Goal: Task Accomplishment & Management: Manage account settings

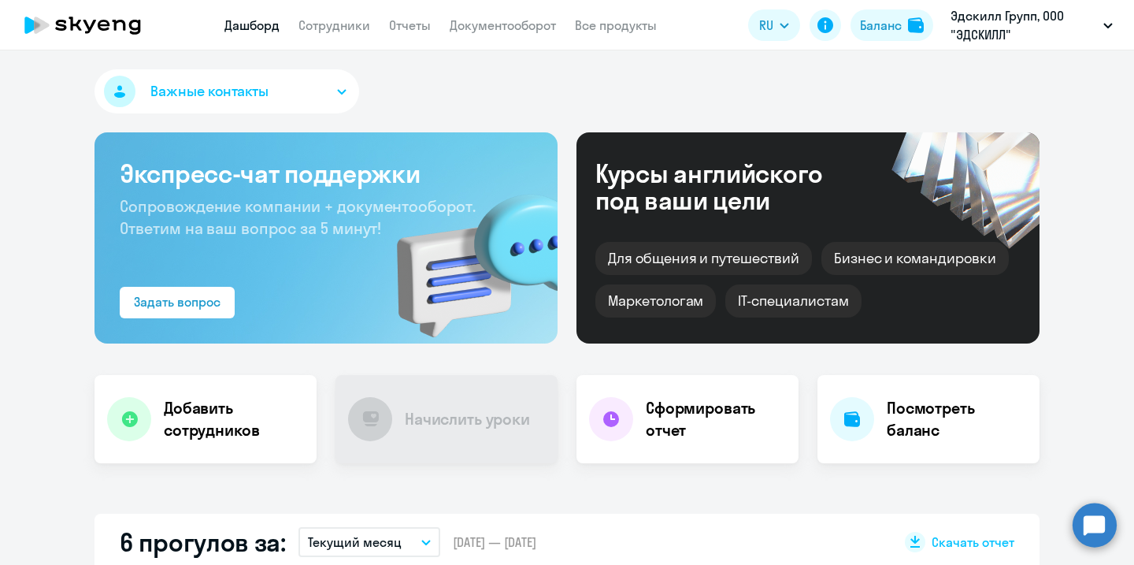
select select "30"
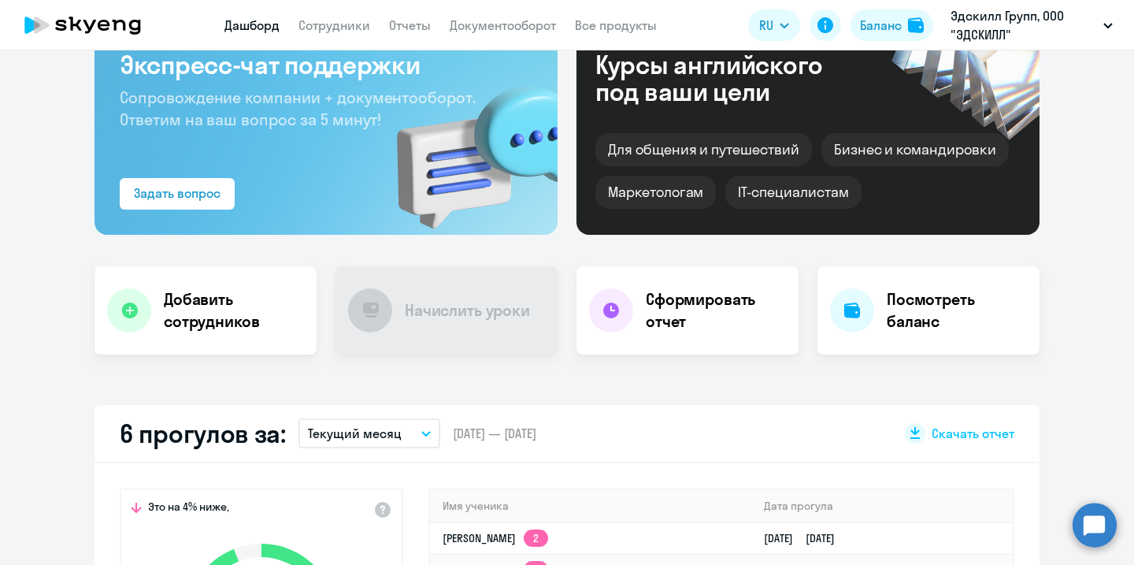
select select "30"
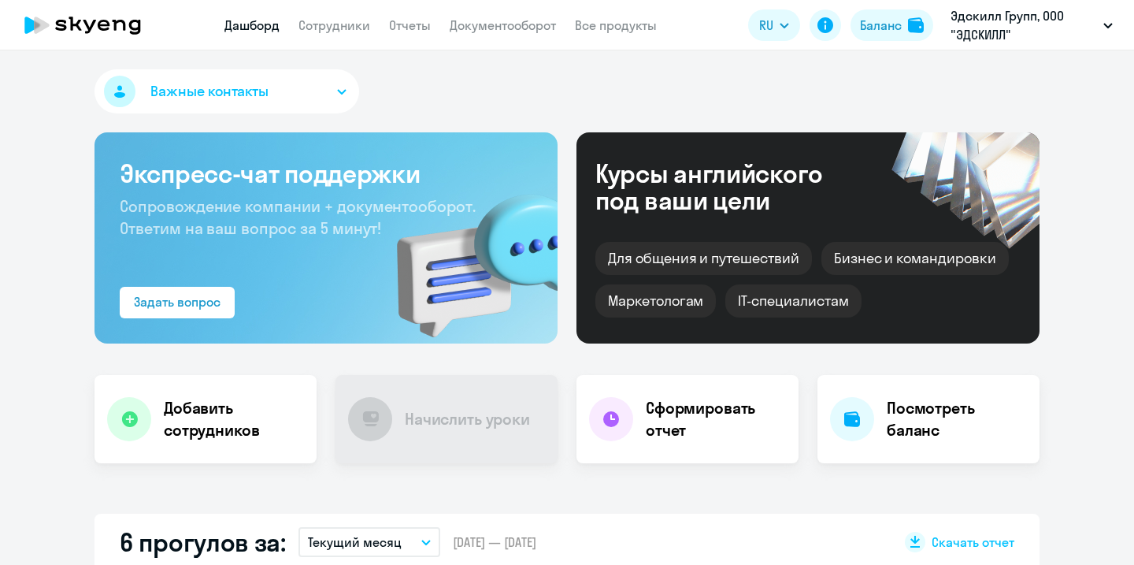
select select "30"
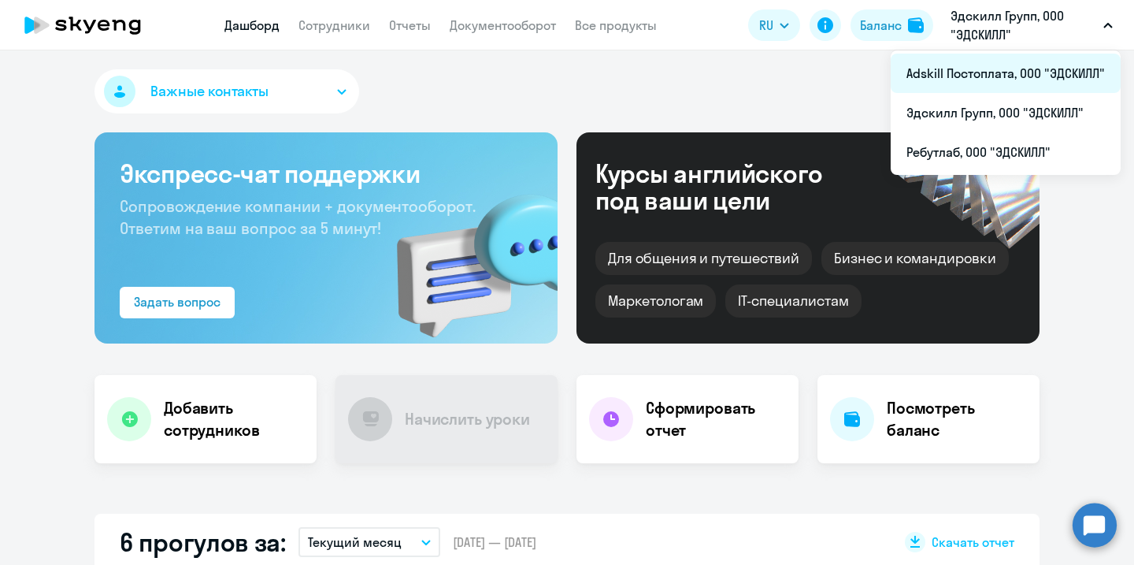
click at [1004, 80] on li "Adskill Постоплата, ООО "ЭДСКИЛЛ"" at bounding box center [1006, 73] width 230 height 39
select select "30"
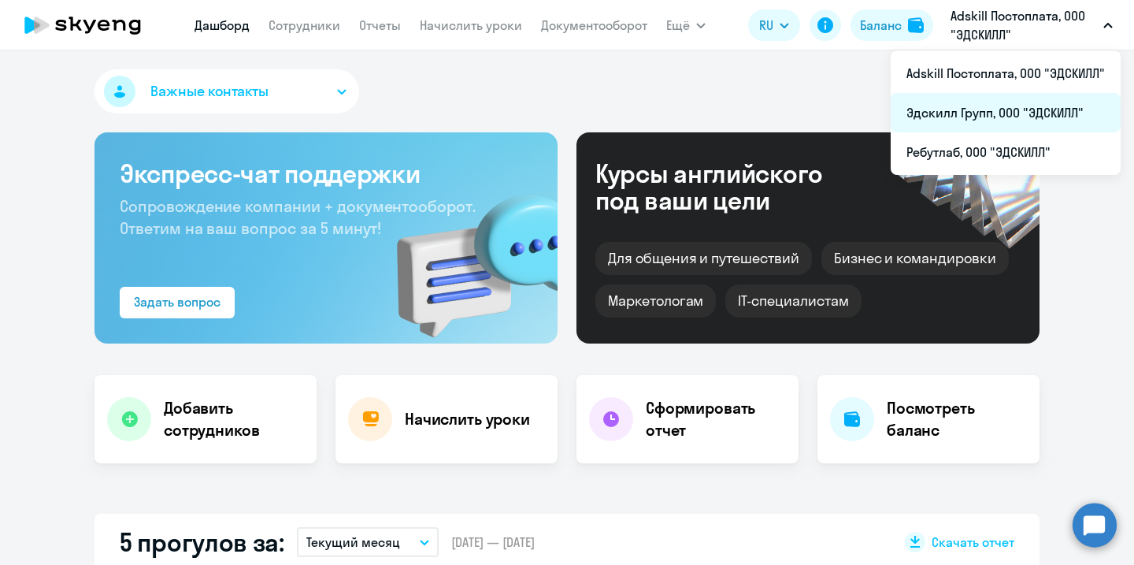
click at [1001, 107] on li "Эдскилл Групп, ООО "ЭДСКИЛЛ"" at bounding box center [1006, 112] width 230 height 39
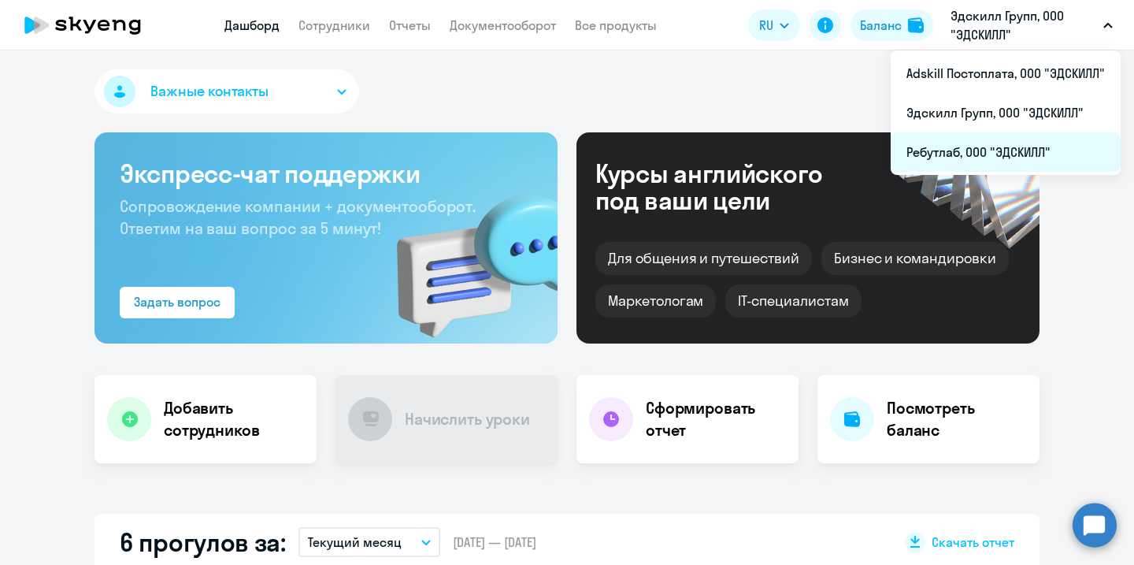
click at [989, 150] on li "Ребутлаб, ООО "ЭДСКИЛЛ"" at bounding box center [1006, 151] width 230 height 39
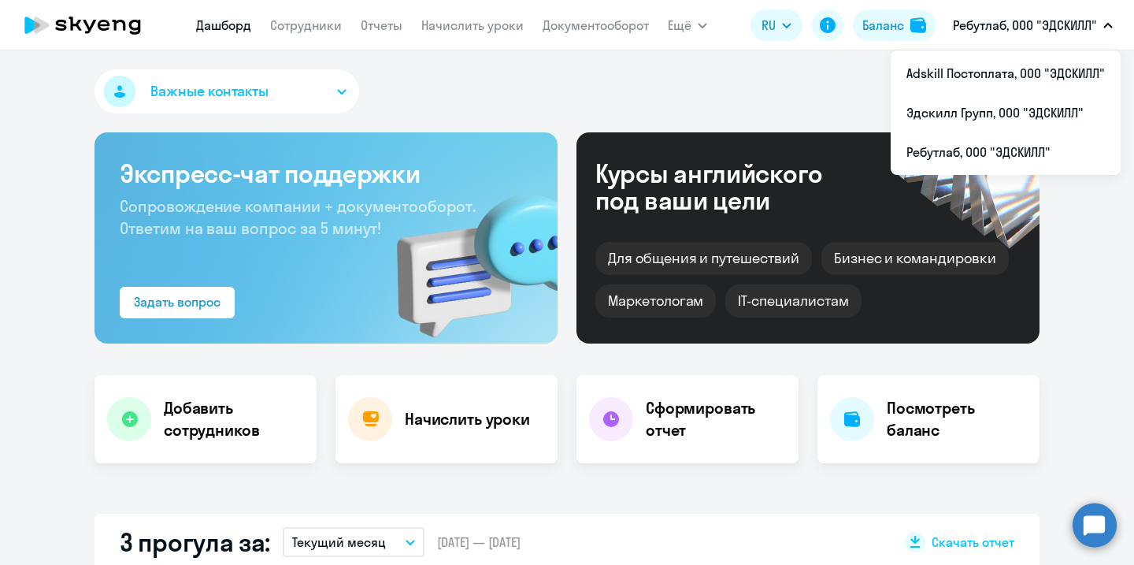
select select "30"
click at [991, 18] on p "Ребутлаб, ООО "ЭДСКИЛЛ"" at bounding box center [1025, 25] width 144 height 19
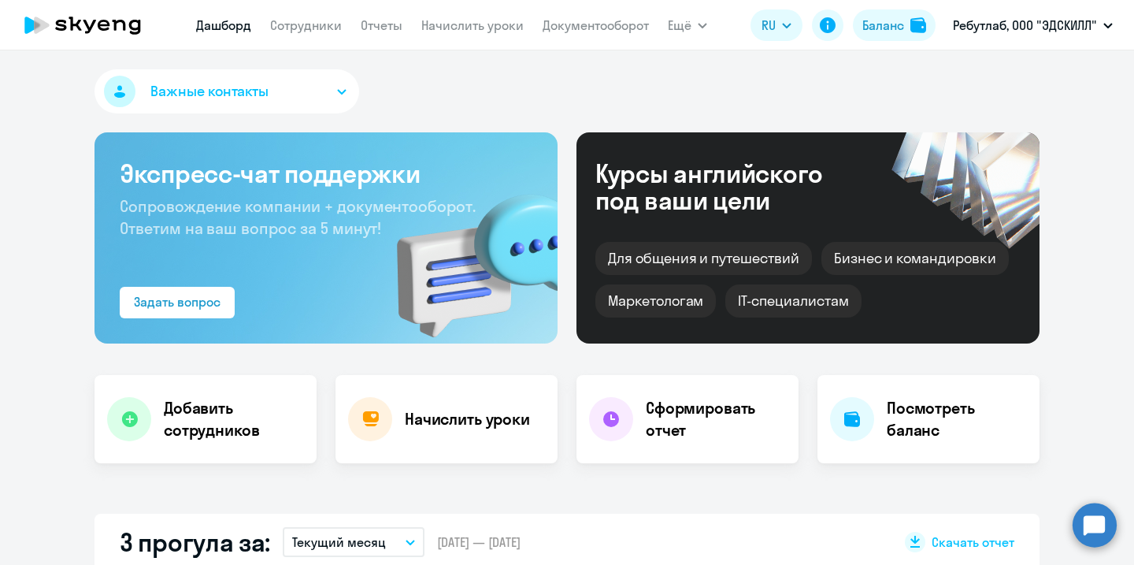
click at [991, 18] on p "Ребутлаб, ООО "ЭДСКИЛЛ"" at bounding box center [1025, 25] width 144 height 19
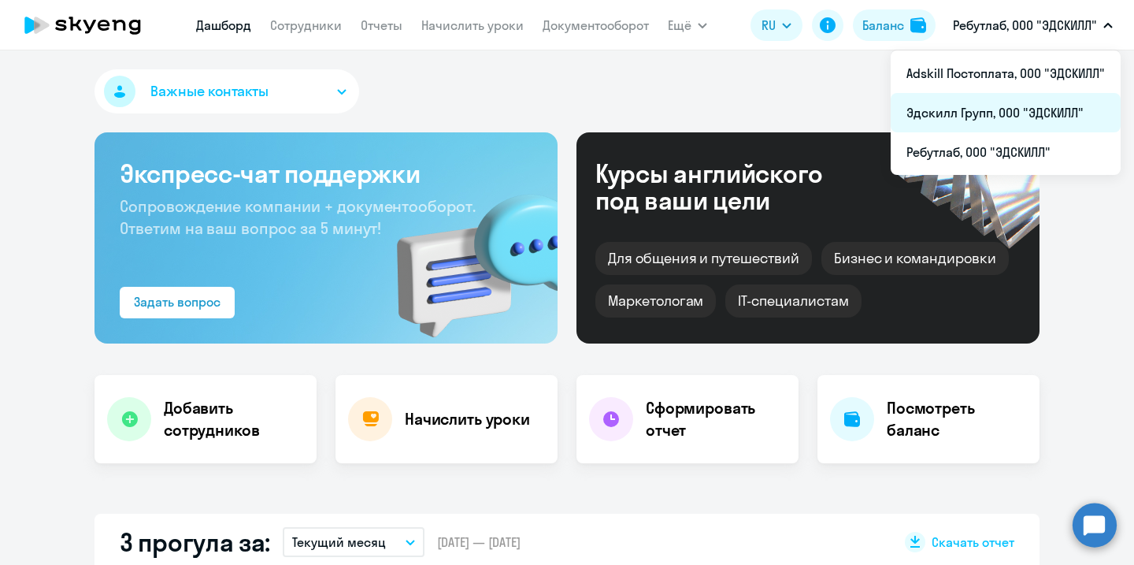
click at [985, 113] on li "Эдскилл Групп, ООО "ЭДСКИЛЛ"" at bounding box center [1006, 112] width 230 height 39
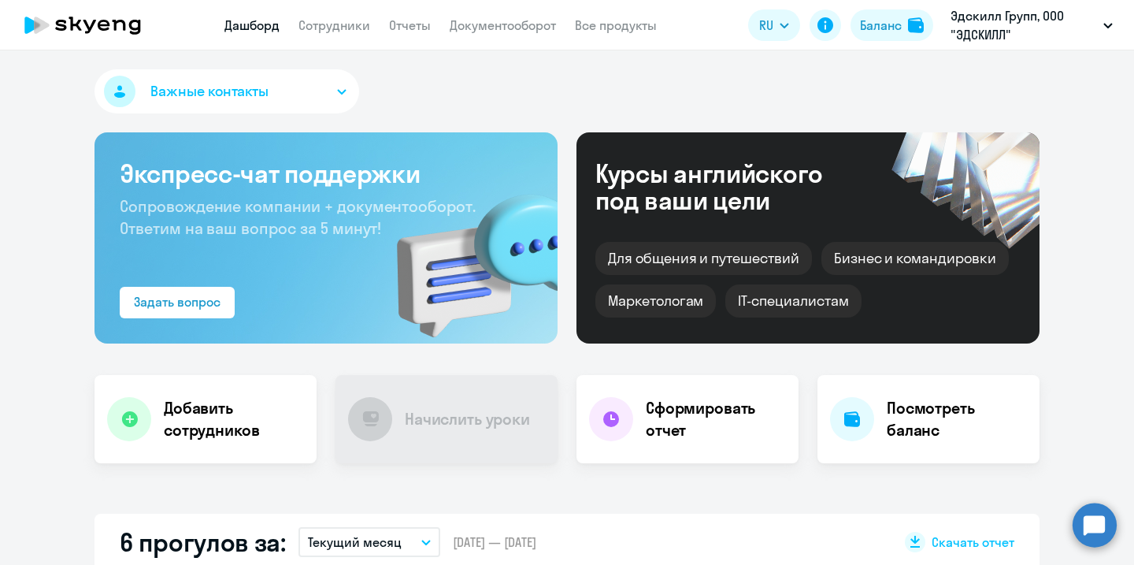
select select "30"
click at [70, 2] on app-header "Дашборд Сотрудники Отчеты Документооборот Все продукты Дашборд Сотрудники Отчет…" at bounding box center [567, 25] width 1134 height 50
select select "30"
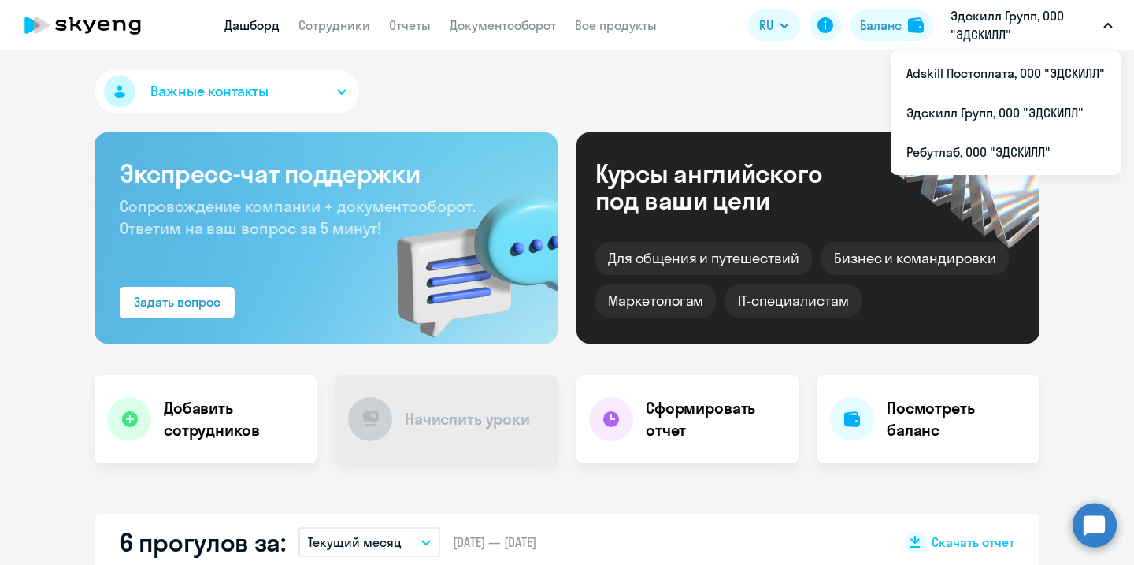
select select "30"
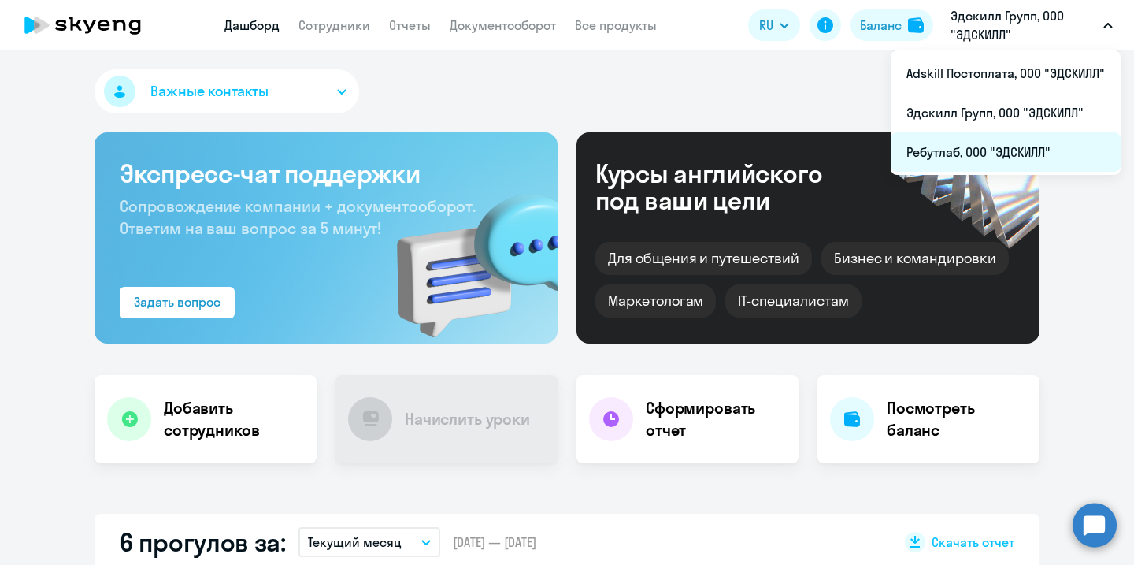
click at [1007, 138] on li "Ребутлаб, ООО "ЭДСКИЛЛ"" at bounding box center [1006, 151] width 230 height 39
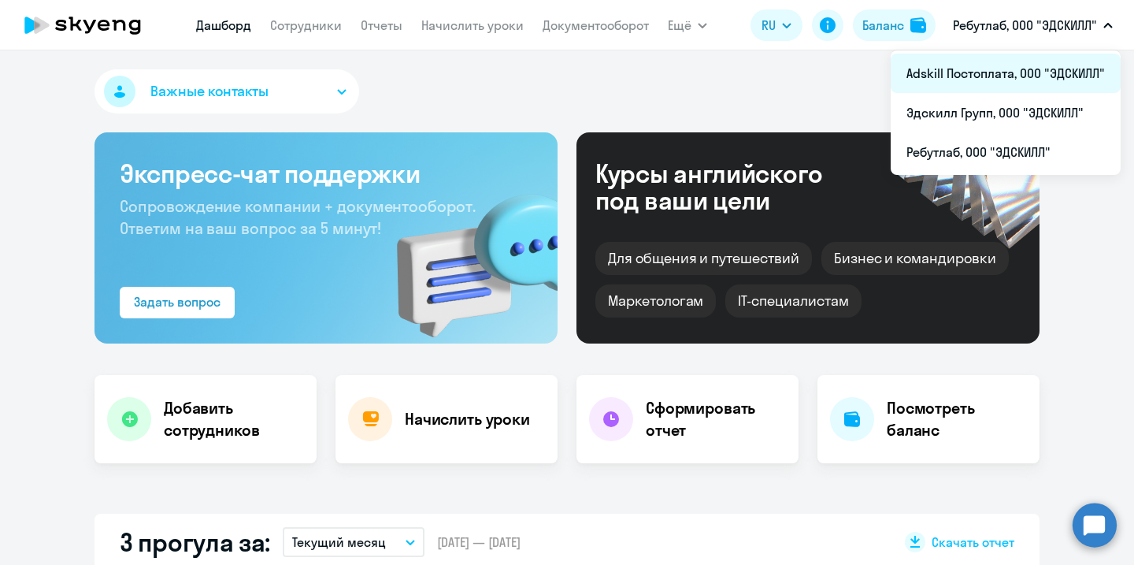
select select "30"
click at [1025, 78] on li "Adskill Постоплата, ООО "ЭДСКИЛЛ"" at bounding box center [1006, 73] width 230 height 39
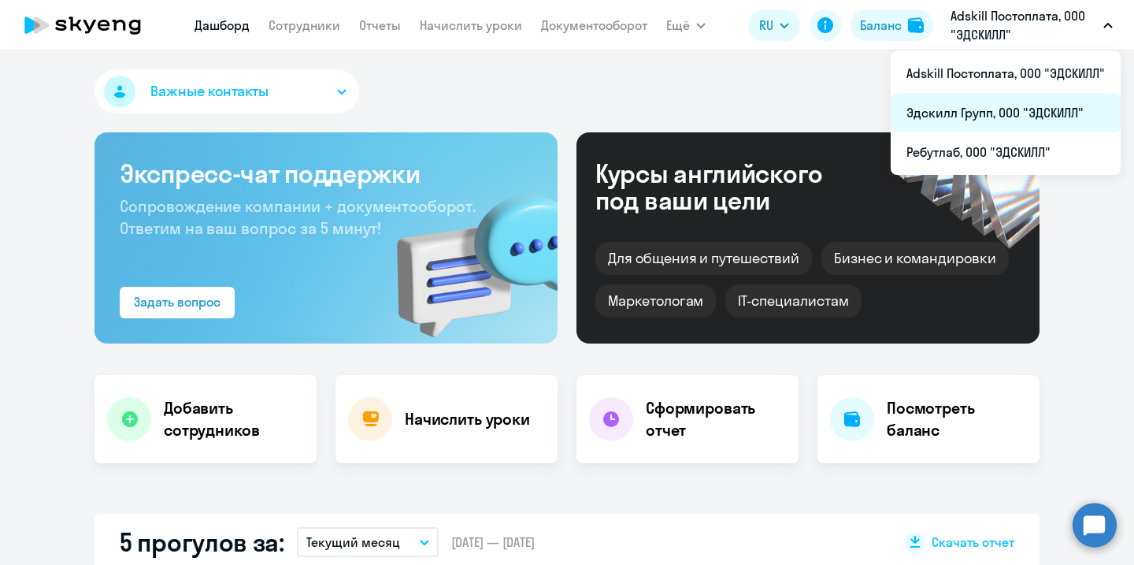
click at [1013, 112] on li "Эдскилл Групп, ООО "ЭДСКИЛЛ"" at bounding box center [1006, 112] width 230 height 39
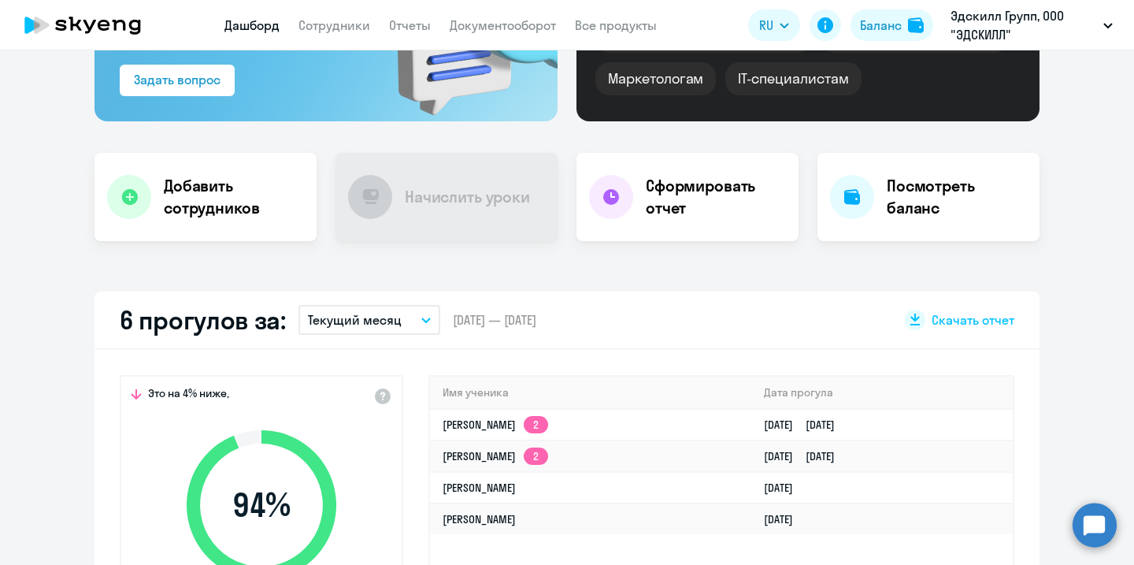
select select "30"
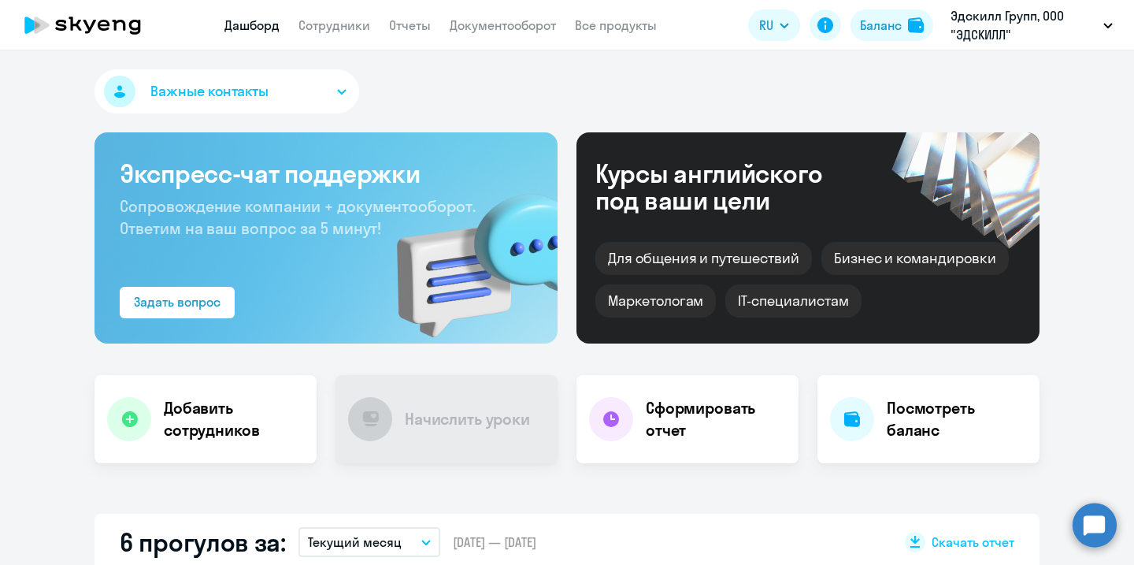
select select "30"
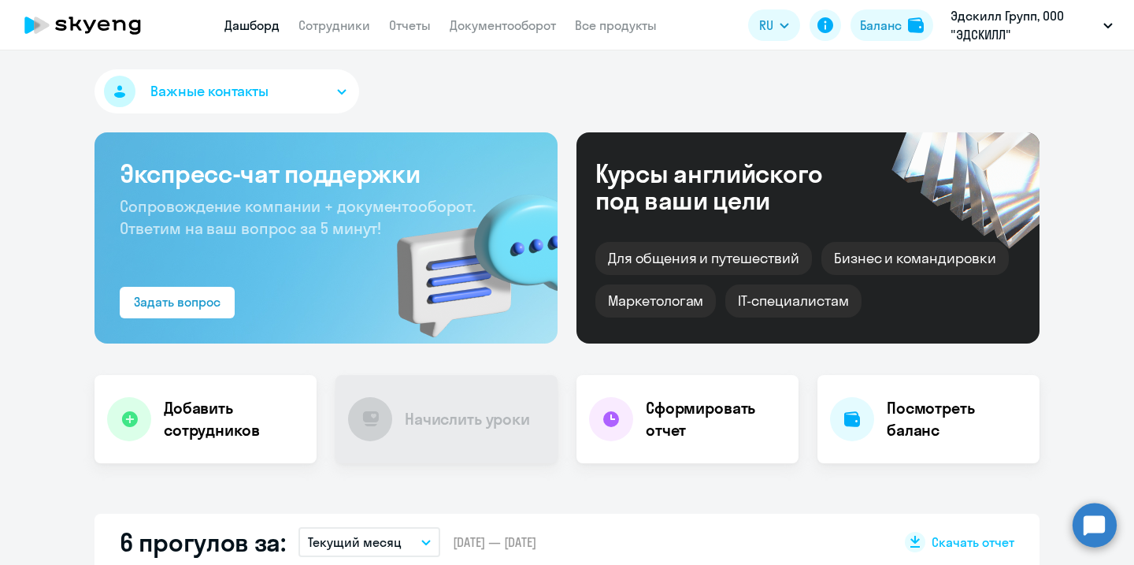
select select "30"
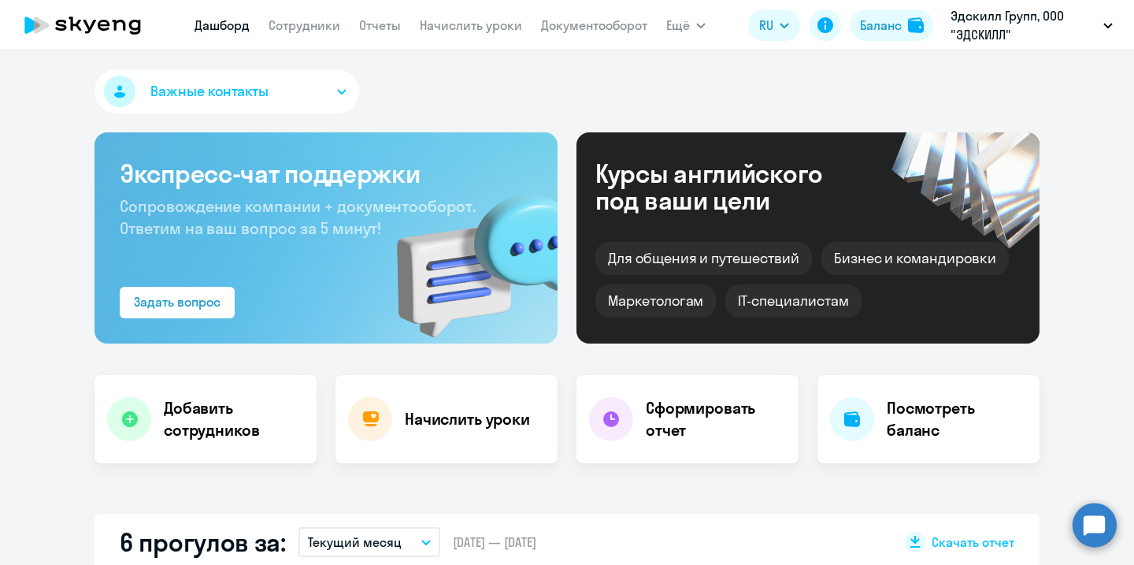
select select "30"
click at [314, 33] on app-menu-item-link "Сотрудники" at bounding box center [305, 26] width 72 height 20
click at [318, 26] on link "Сотрудники" at bounding box center [305, 25] width 72 height 16
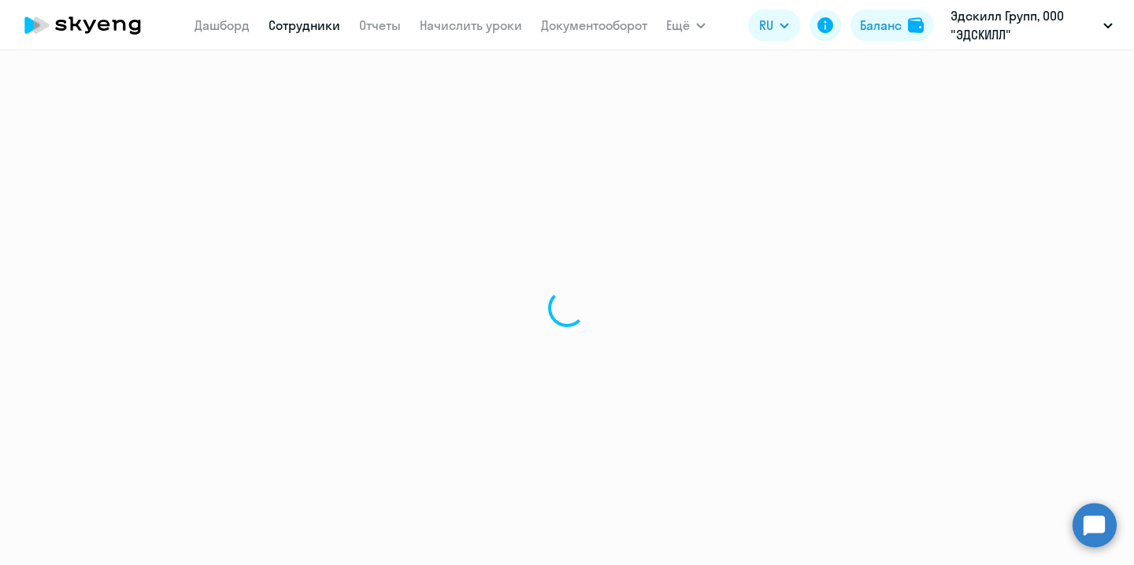
select select "30"
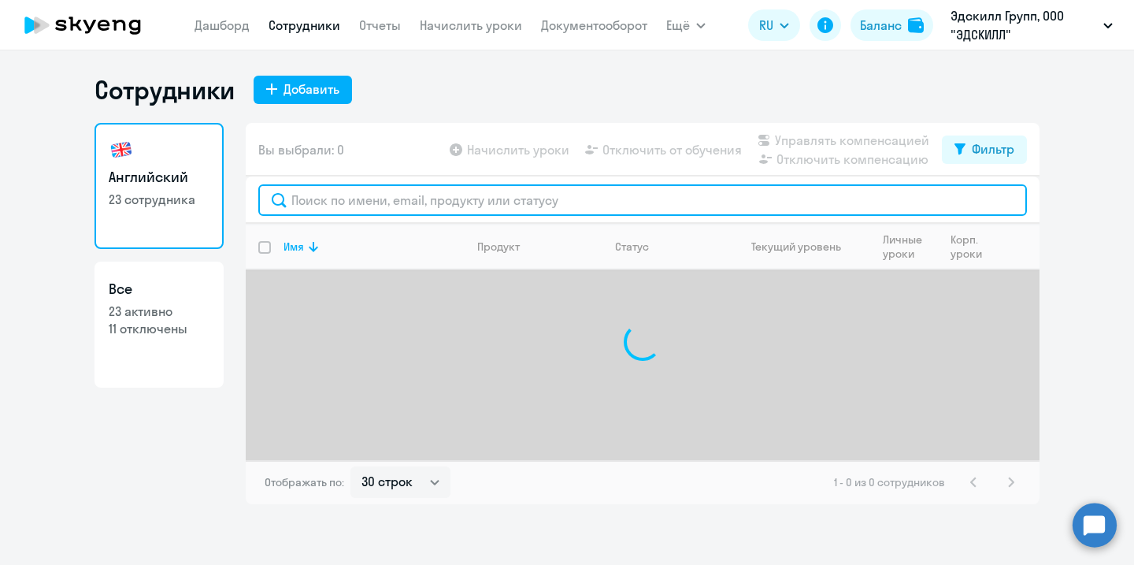
click at [477, 204] on input "text" at bounding box center [642, 200] width 769 height 32
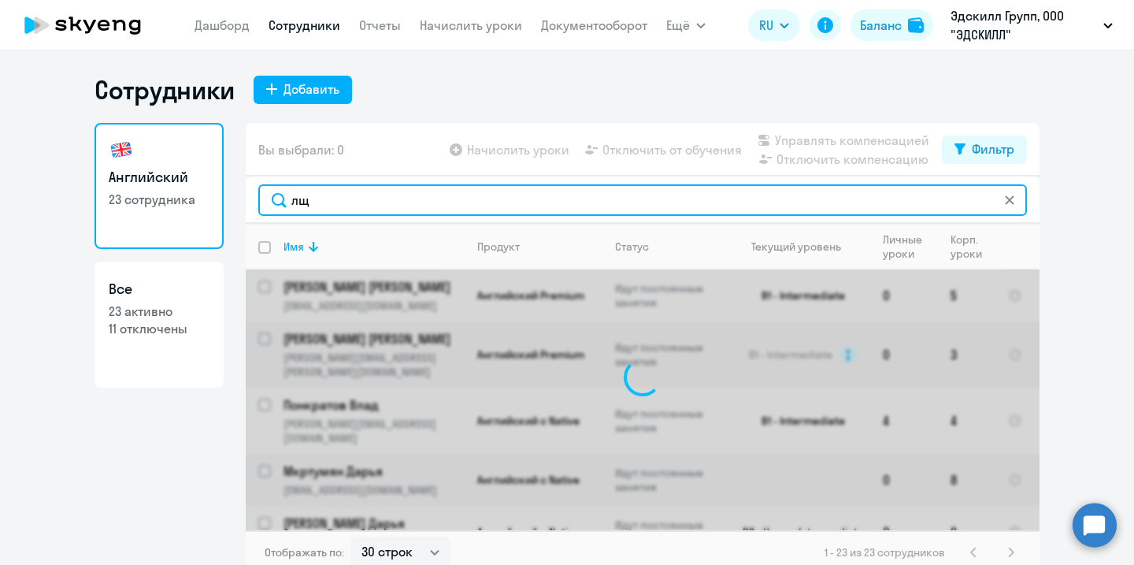
type input "л"
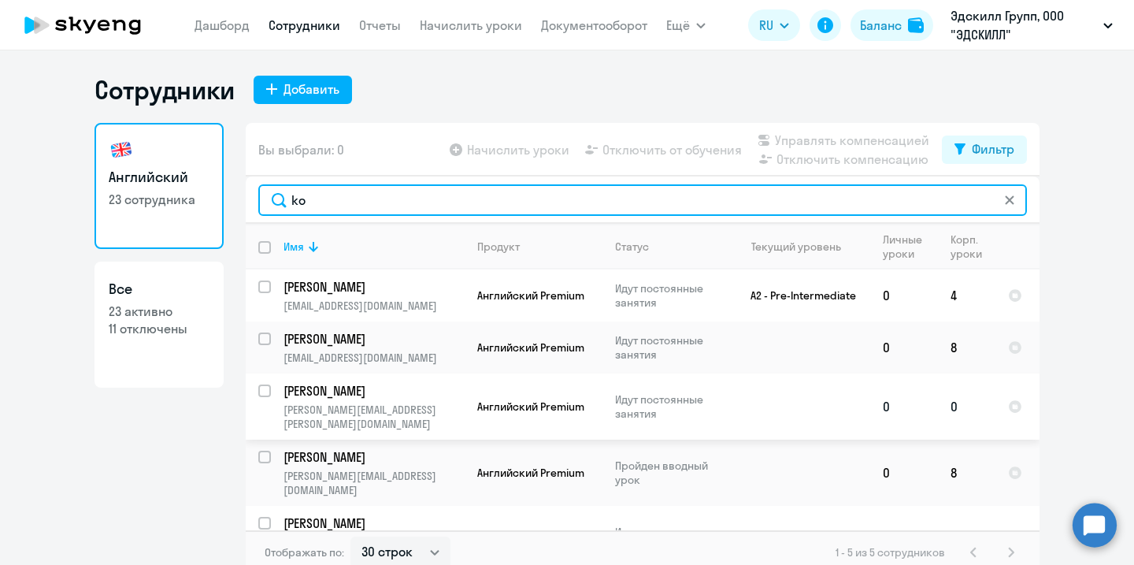
type input "ko"
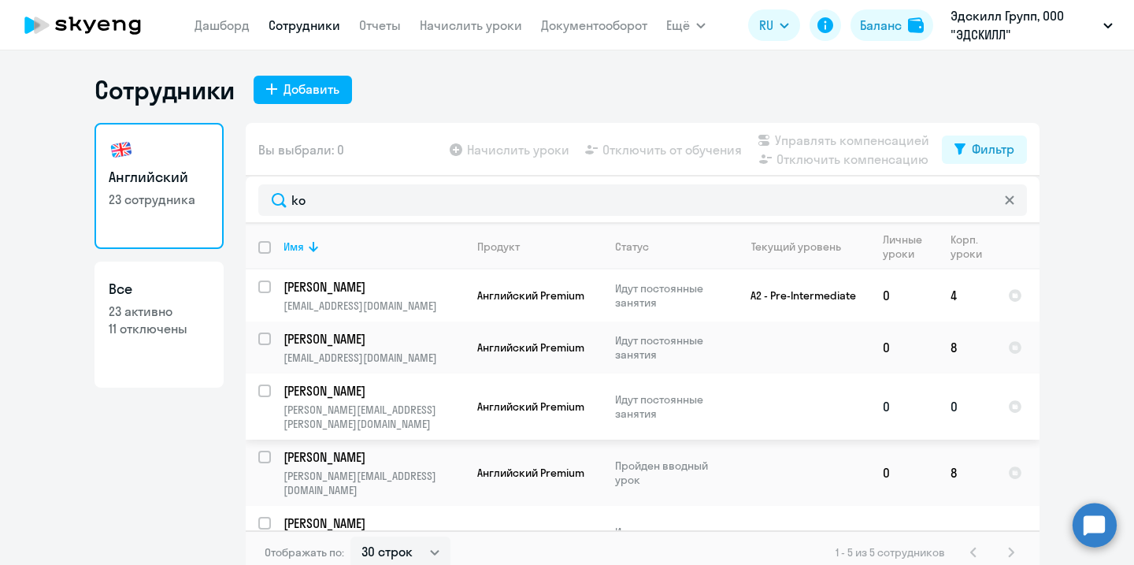
click at [268, 385] on input "select row 42128082" at bounding box center [274, 400] width 32 height 32
checkbox input "true"
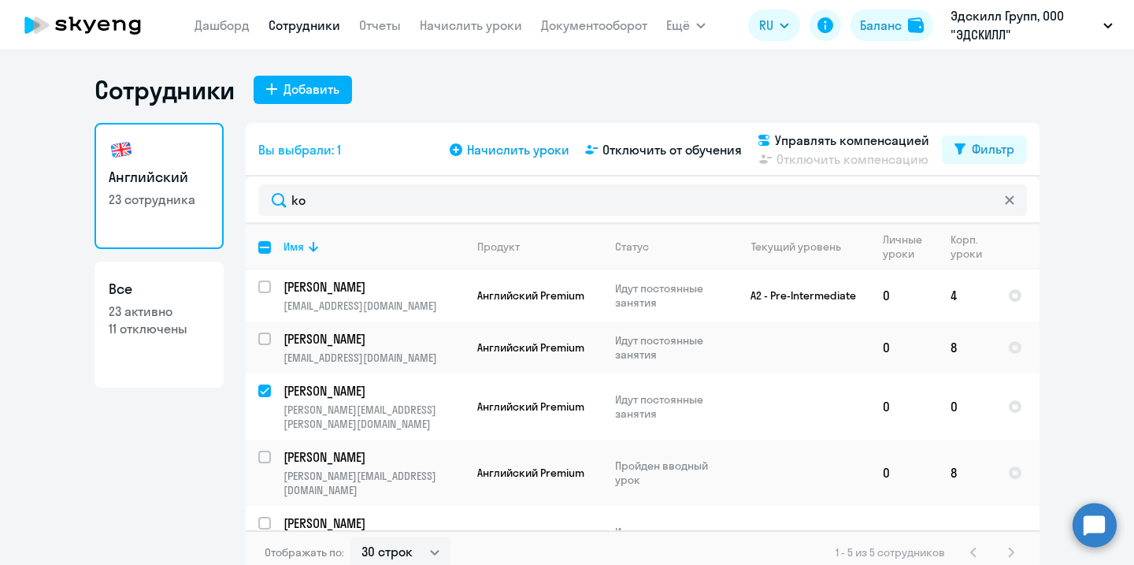
click at [521, 155] on span "Начислить уроки" at bounding box center [518, 149] width 102 height 19
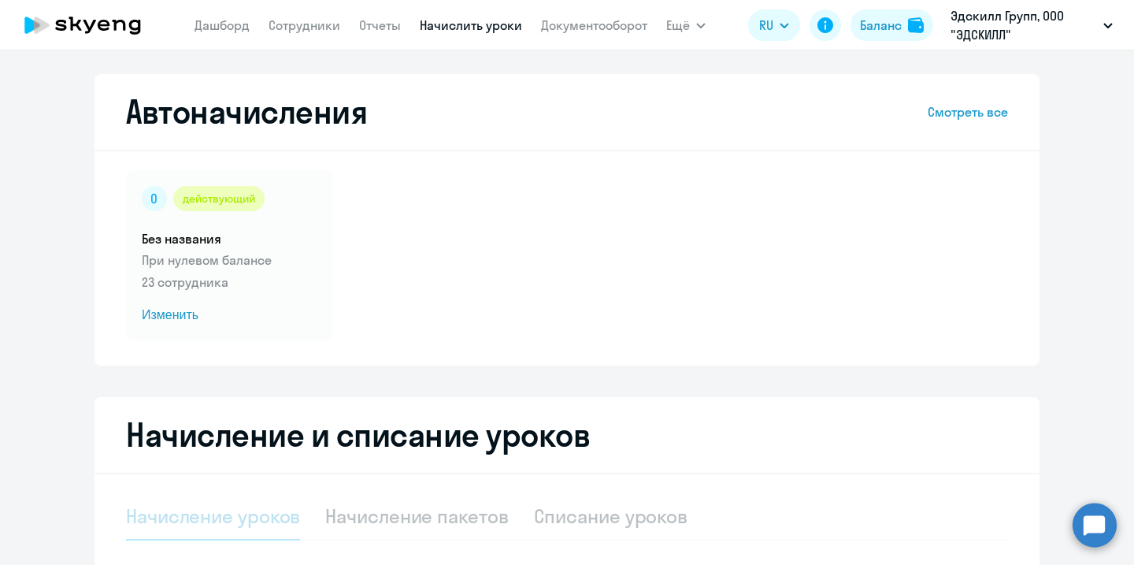
select select "10"
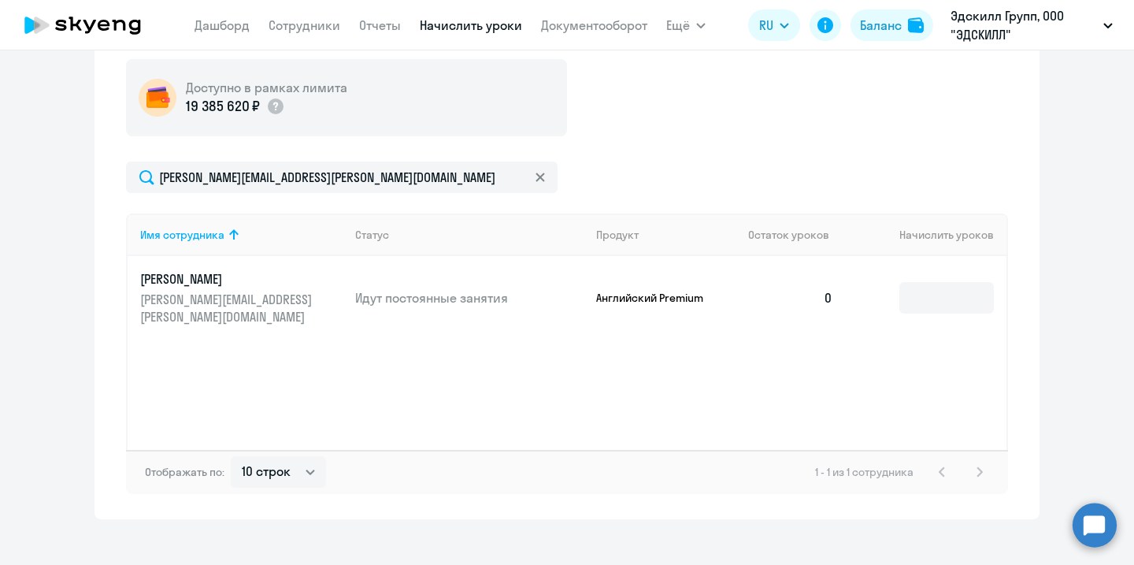
scroll to position [512, 0]
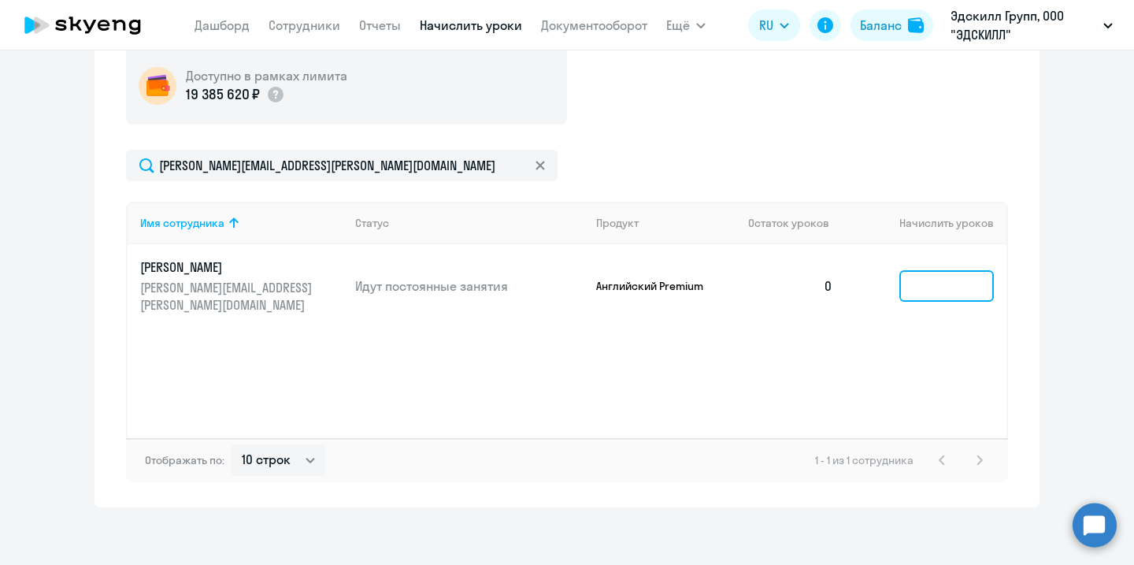
click at [942, 275] on input at bounding box center [947, 286] width 95 height 32
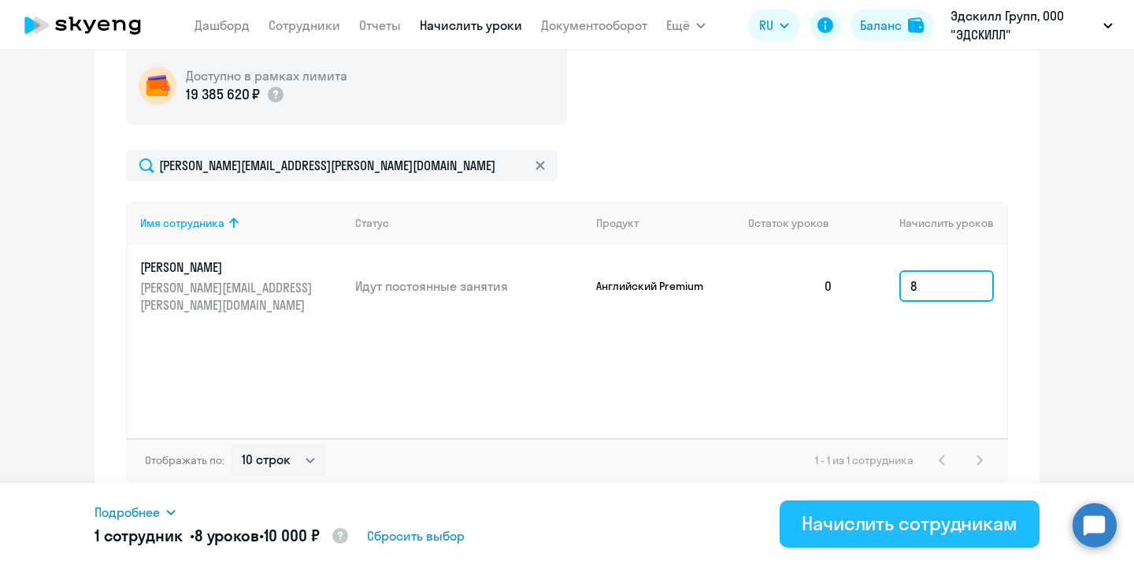
type input "8"
click at [916, 532] on div "Начислить сотрудникам" at bounding box center [910, 522] width 216 height 25
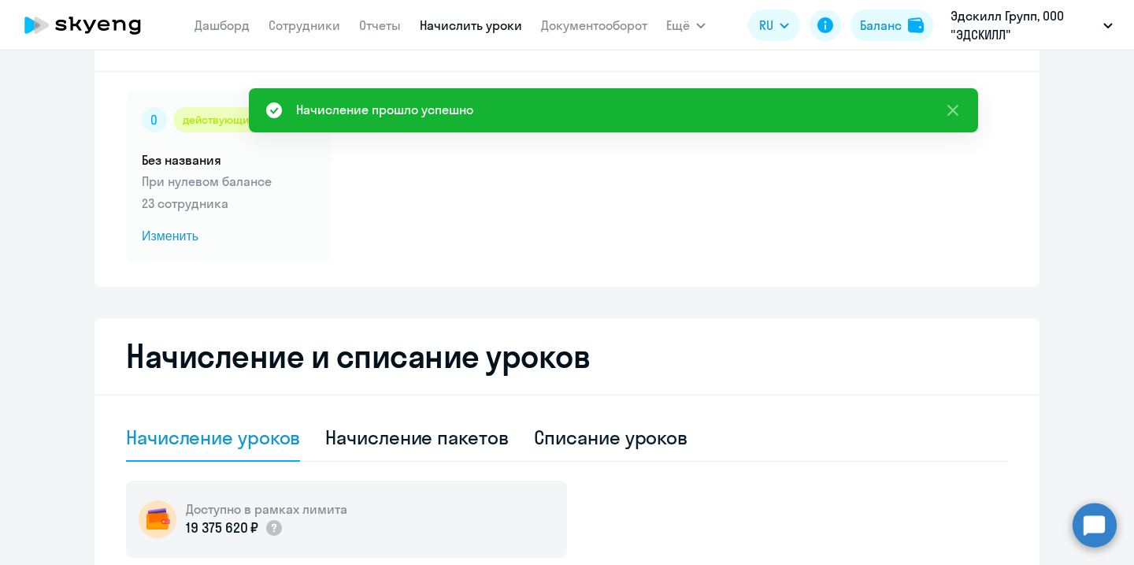
scroll to position [0, 0]
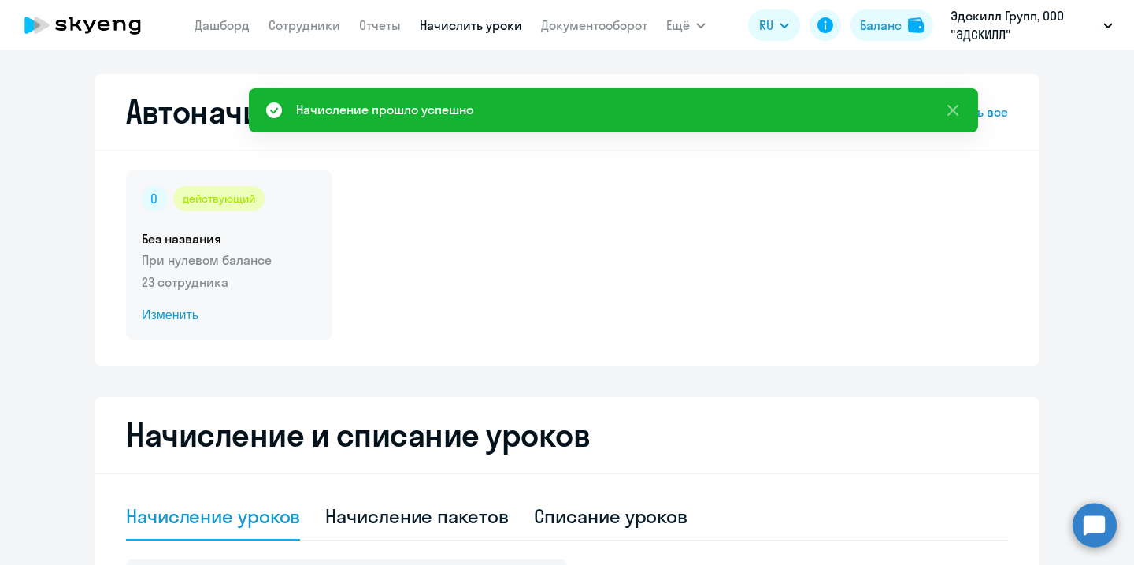
click at [190, 309] on span "Изменить" at bounding box center [229, 315] width 175 height 19
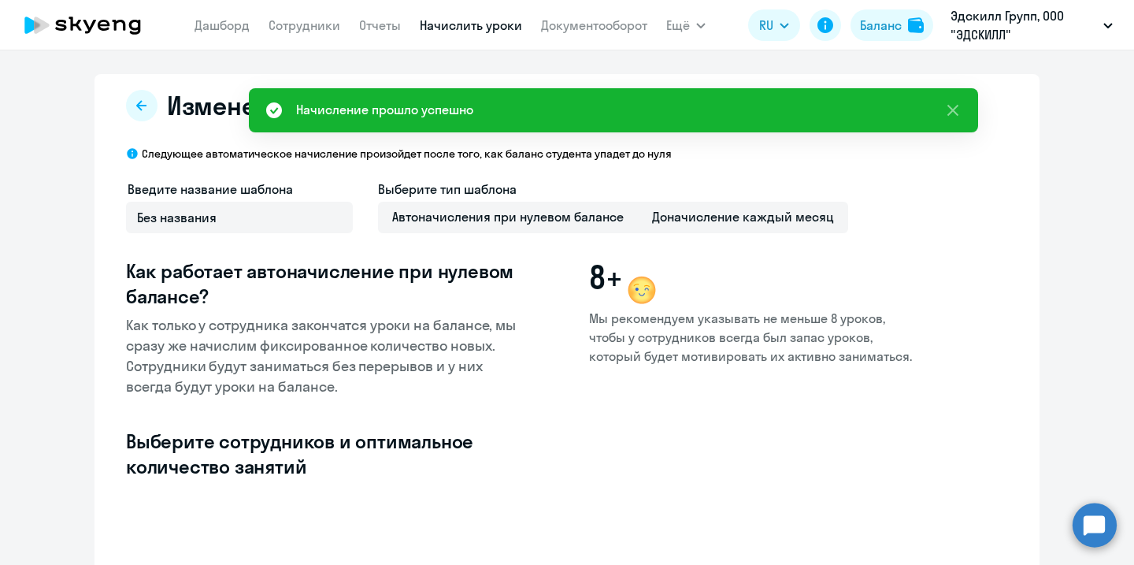
select select "10"
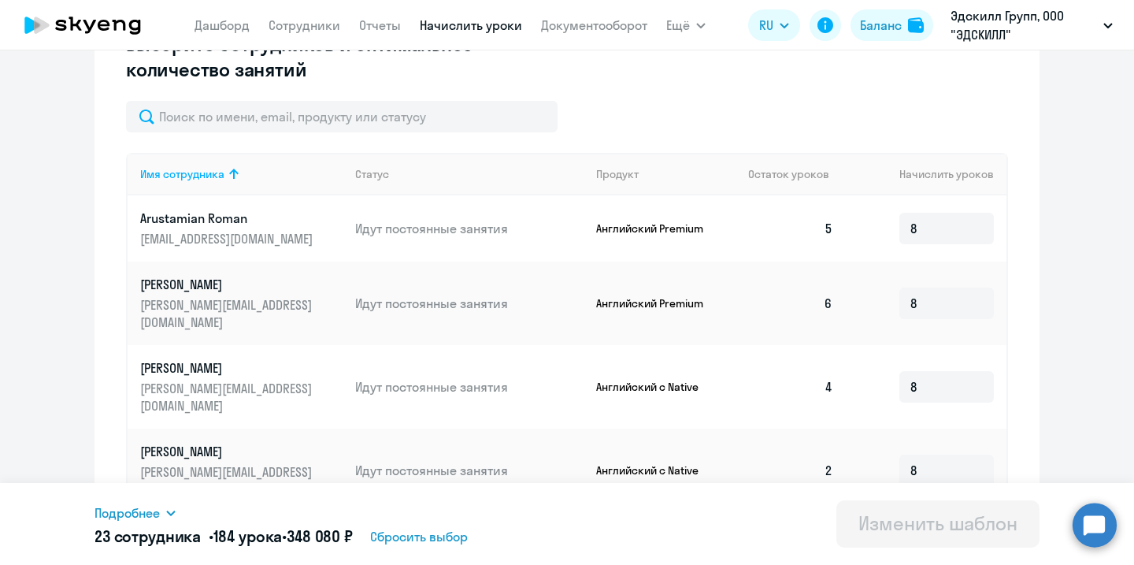
scroll to position [406, 0]
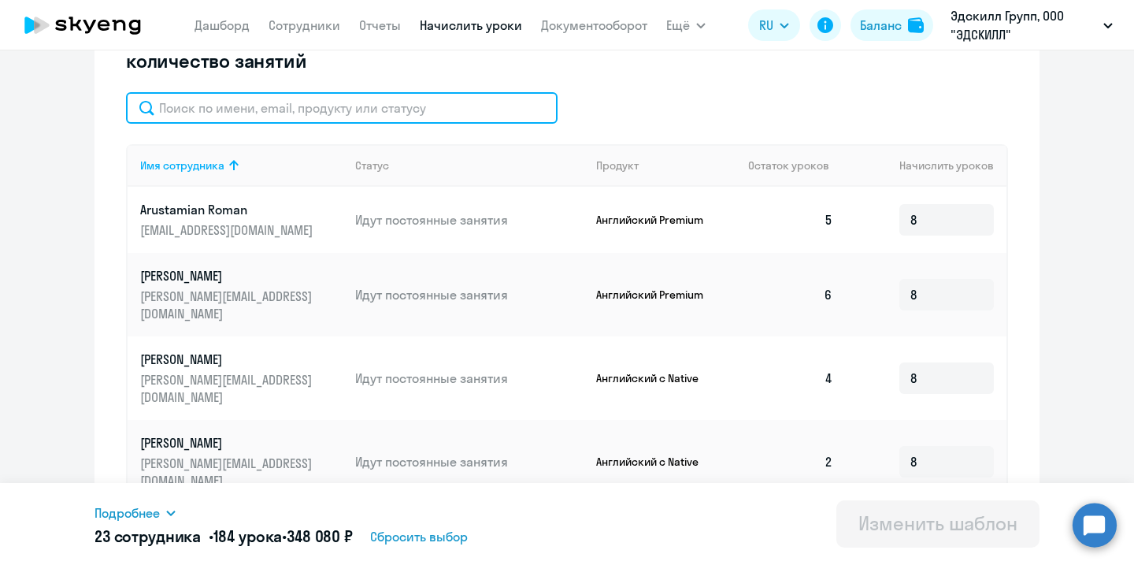
click at [307, 104] on input "text" at bounding box center [342, 108] width 432 height 32
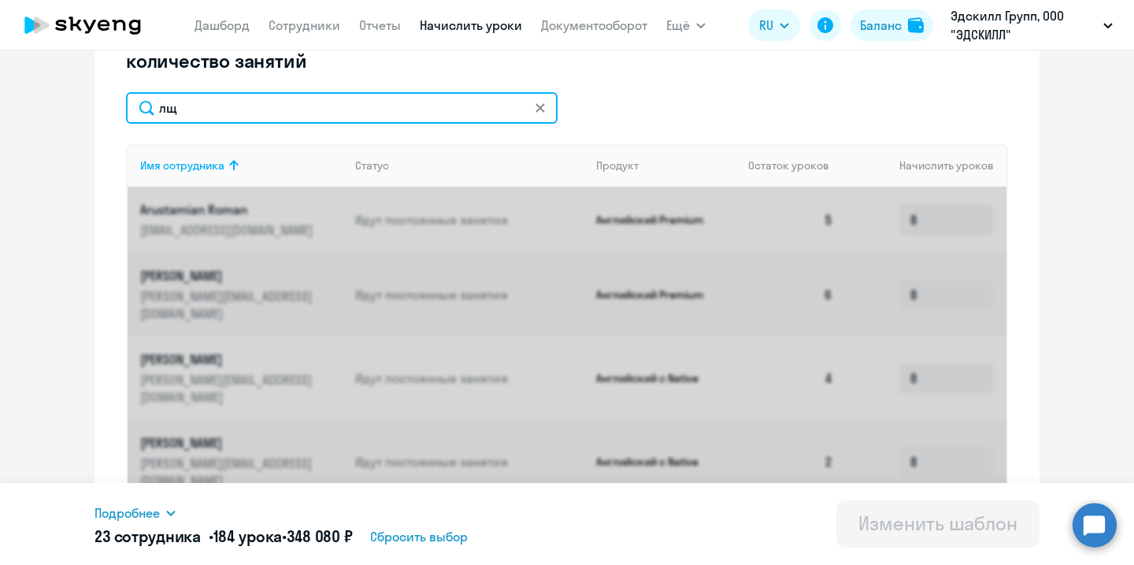
scroll to position [354, 0]
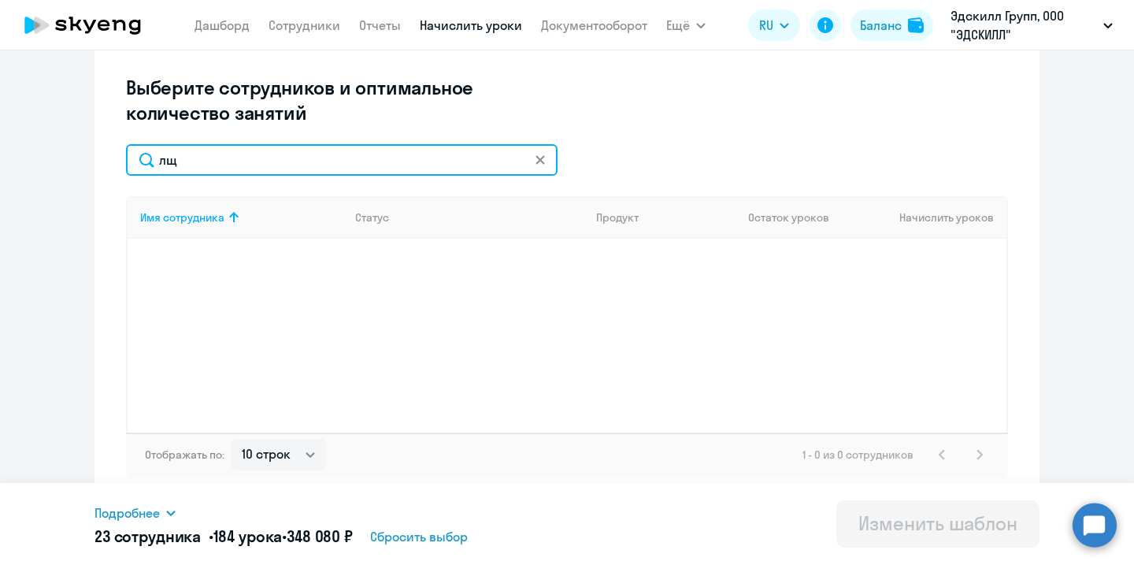
type input "л"
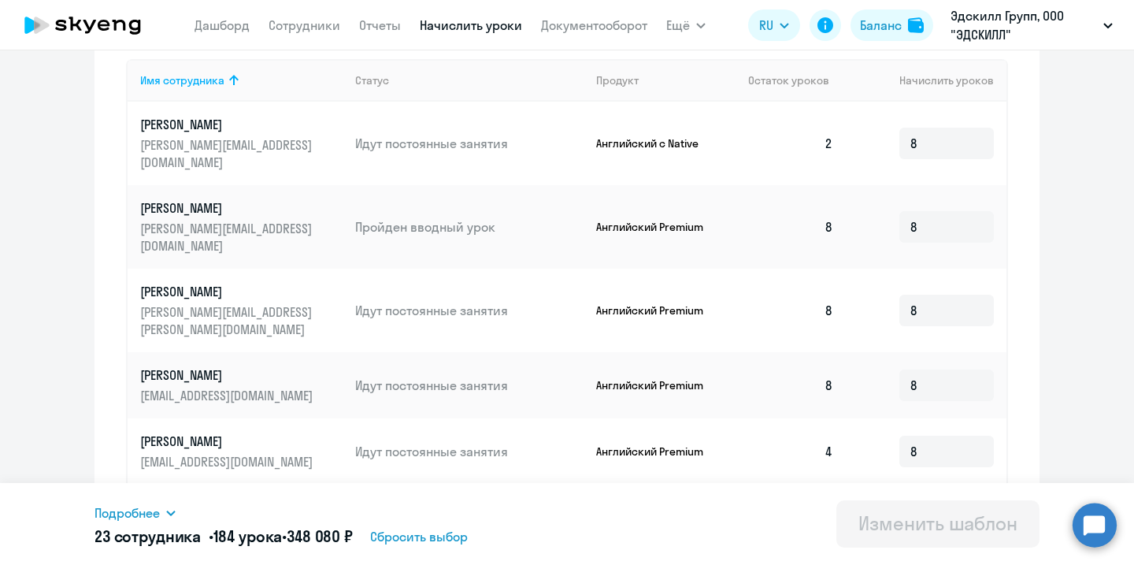
scroll to position [0, 0]
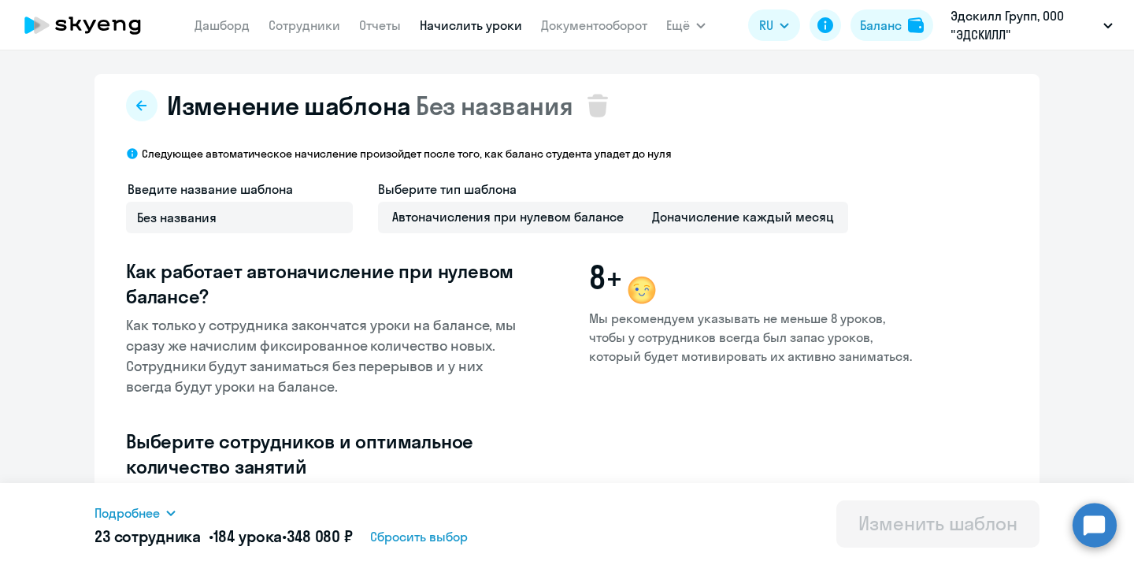
type input "ko"
click at [73, 17] on icon at bounding box center [82, 25] width 139 height 39
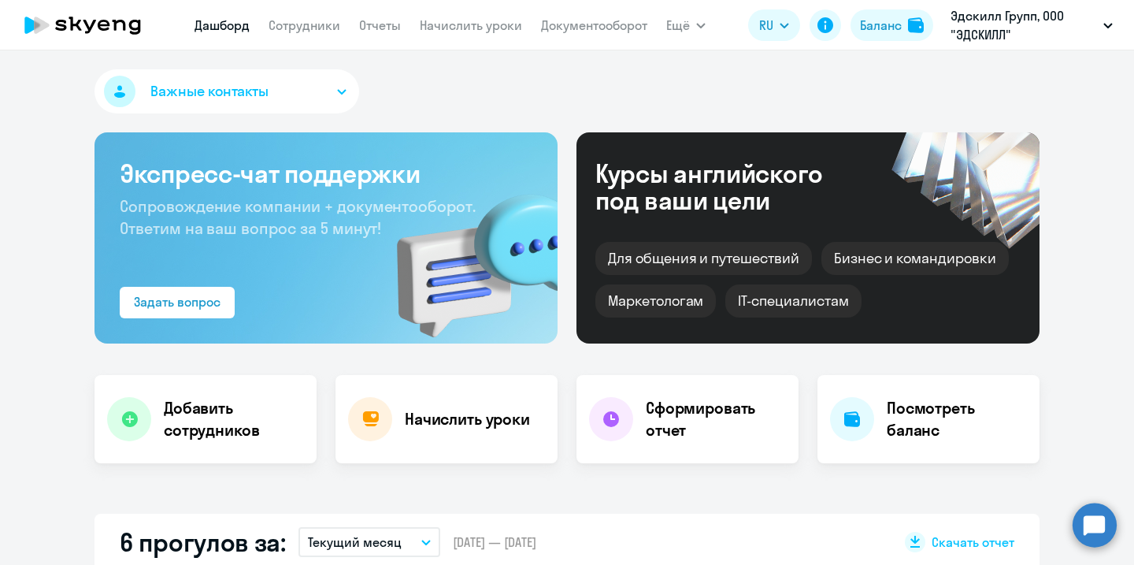
select select "30"
